Goal: Information Seeking & Learning: Learn about a topic

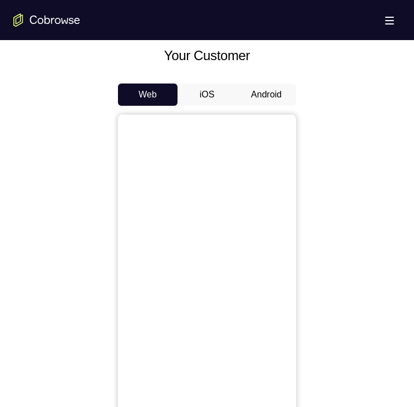
scroll to position [490, 0]
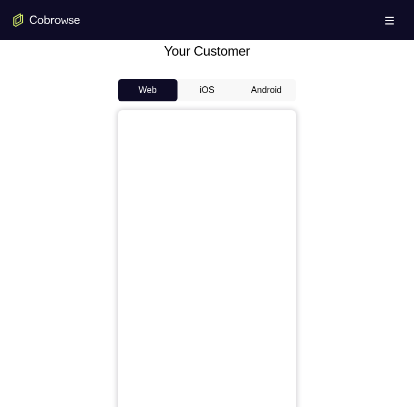
click at [271, 86] on button "Android" at bounding box center [266, 90] width 60 height 22
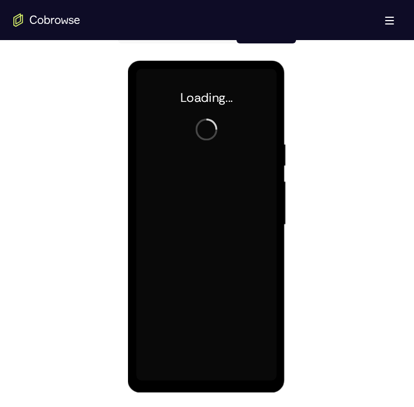
scroll to position [0, 0]
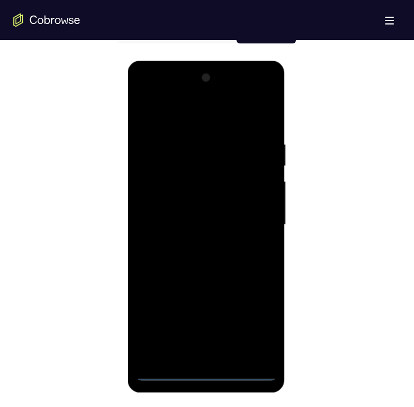
click at [203, 379] on div at bounding box center [206, 225] width 140 height 312
click at [203, 376] on div at bounding box center [206, 225] width 140 height 312
click at [250, 320] on div at bounding box center [206, 225] width 140 height 312
click at [142, 92] on div at bounding box center [206, 225] width 140 height 312
click at [251, 215] on div at bounding box center [206, 225] width 140 height 312
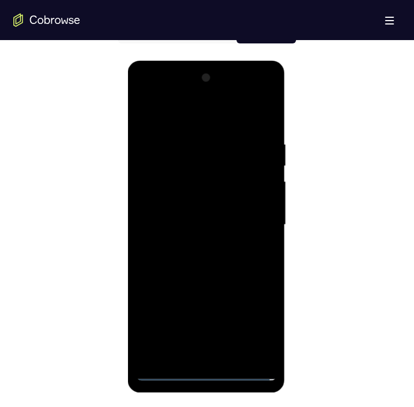
click at [193, 244] on div at bounding box center [206, 225] width 140 height 312
click at [188, 220] on div at bounding box center [206, 225] width 140 height 312
click at [192, 201] on div at bounding box center [206, 225] width 140 height 312
click at [187, 220] on div at bounding box center [206, 225] width 140 height 312
click at [185, 259] on div at bounding box center [206, 225] width 140 height 312
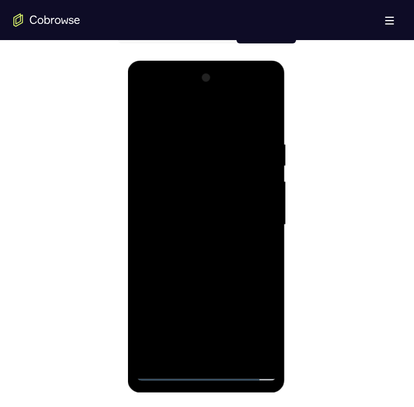
click at [220, 278] on div at bounding box center [206, 225] width 140 height 312
drag, startPoint x: 241, startPoint y: 295, endPoint x: 245, endPoint y: 269, distance: 26.5
click at [245, 269] on div at bounding box center [206, 225] width 140 height 312
drag, startPoint x: 245, startPoint y: 269, endPoint x: 246, endPoint y: 224, distance: 45.1
click at [246, 224] on div at bounding box center [206, 225] width 140 height 312
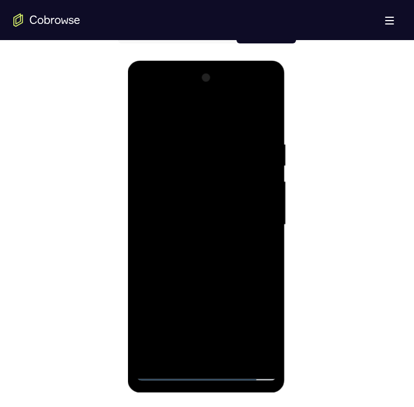
click at [229, 353] on div at bounding box center [206, 225] width 140 height 312
click at [203, 280] on div at bounding box center [206, 225] width 140 height 312
